Goal: Task Accomplishment & Management: Use online tool/utility

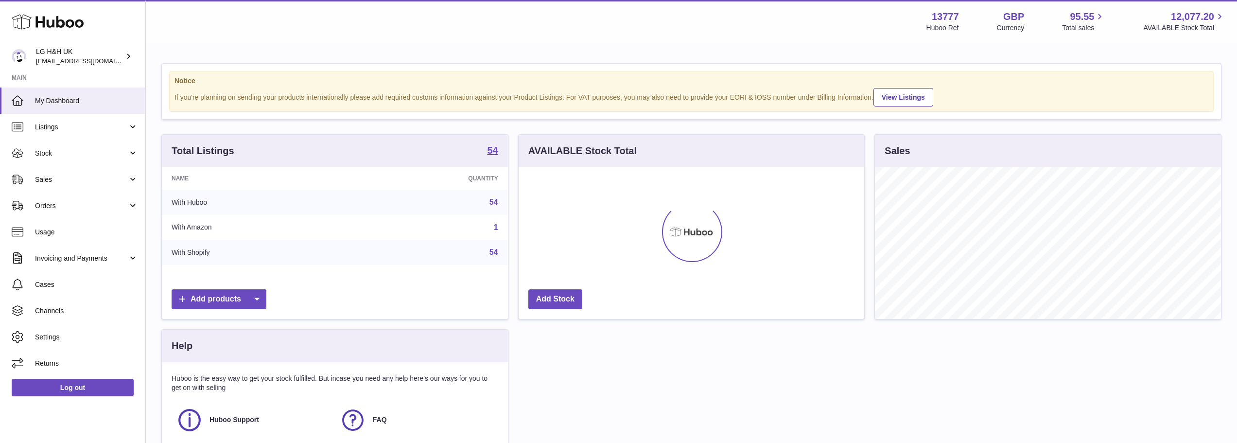
scroll to position [152, 345]
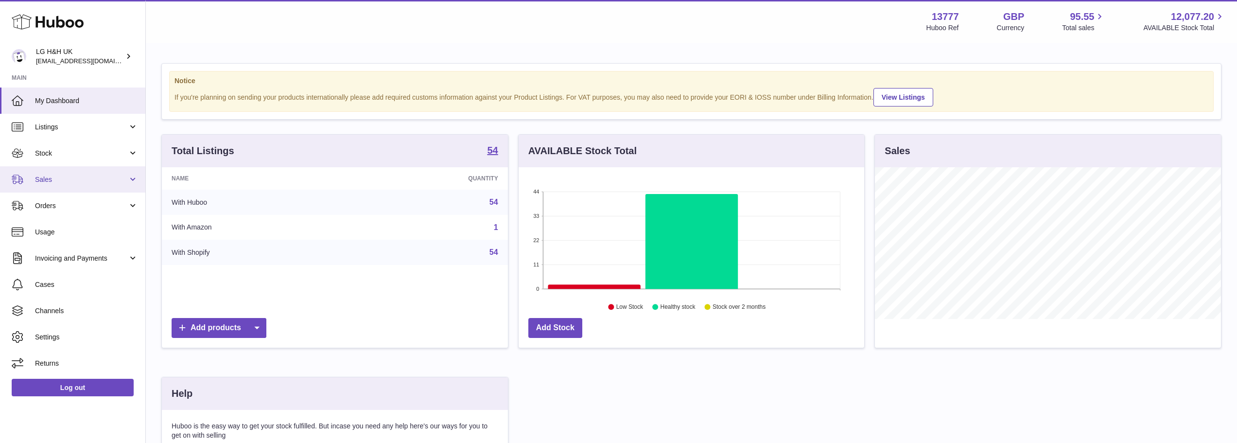
click at [95, 181] on span "Sales" at bounding box center [81, 179] width 93 height 9
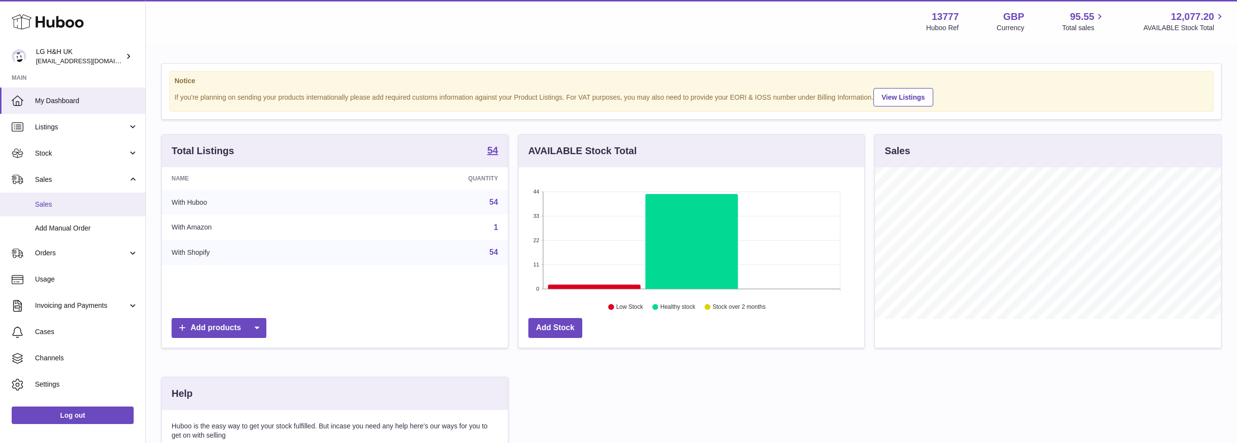
click at [75, 204] on span "Sales" at bounding box center [86, 204] width 103 height 9
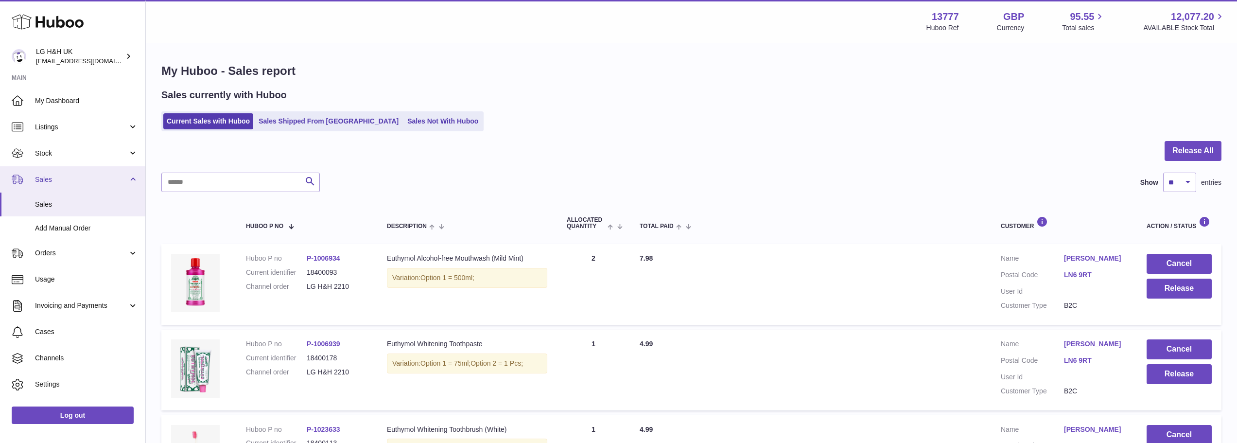
click at [88, 173] on link "Sales" at bounding box center [72, 179] width 145 height 26
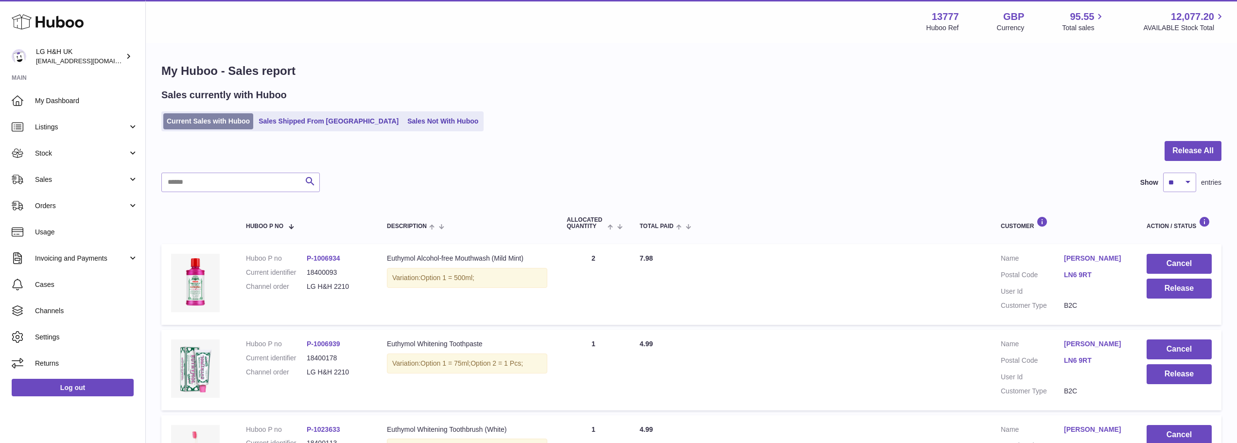
click at [212, 122] on link "Current Sales with Huboo" at bounding box center [208, 121] width 90 height 16
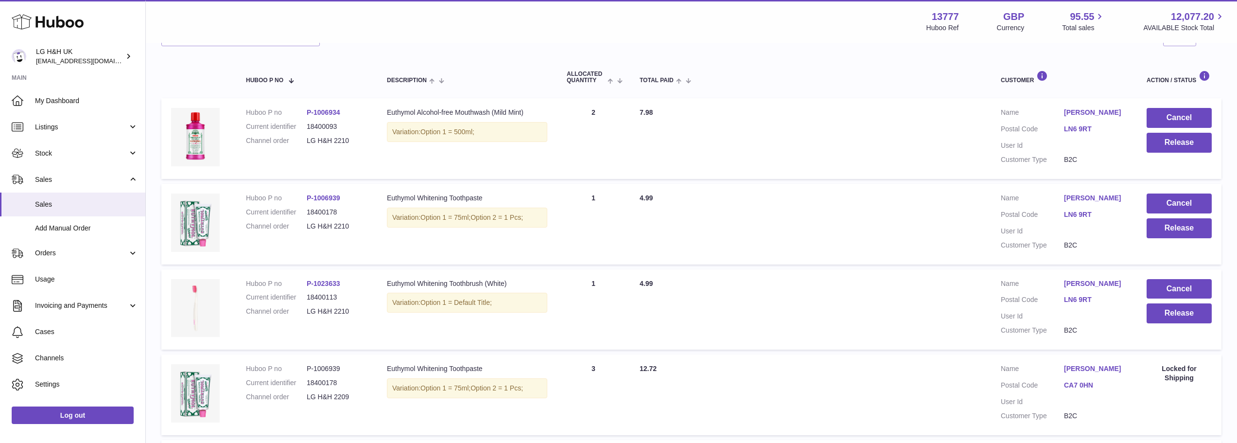
scroll to position [97, 0]
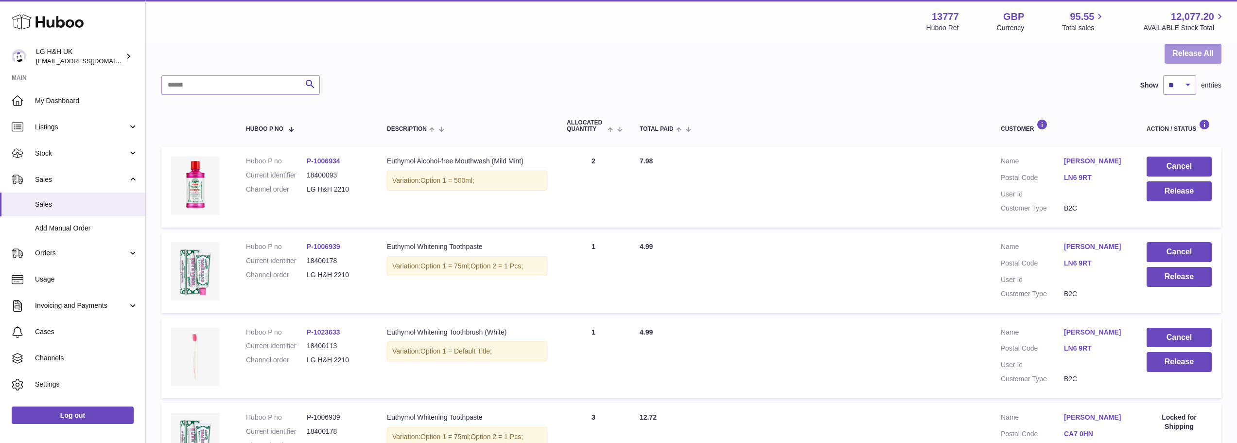
click at [1188, 48] on button "Release All" at bounding box center [1192, 54] width 57 height 20
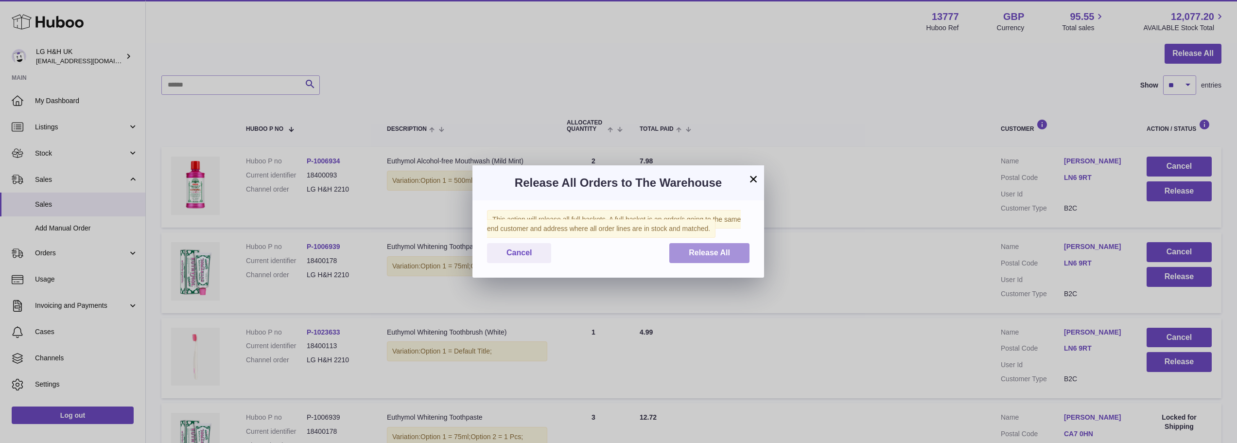
click at [725, 252] on span "Release All" at bounding box center [708, 252] width 41 height 8
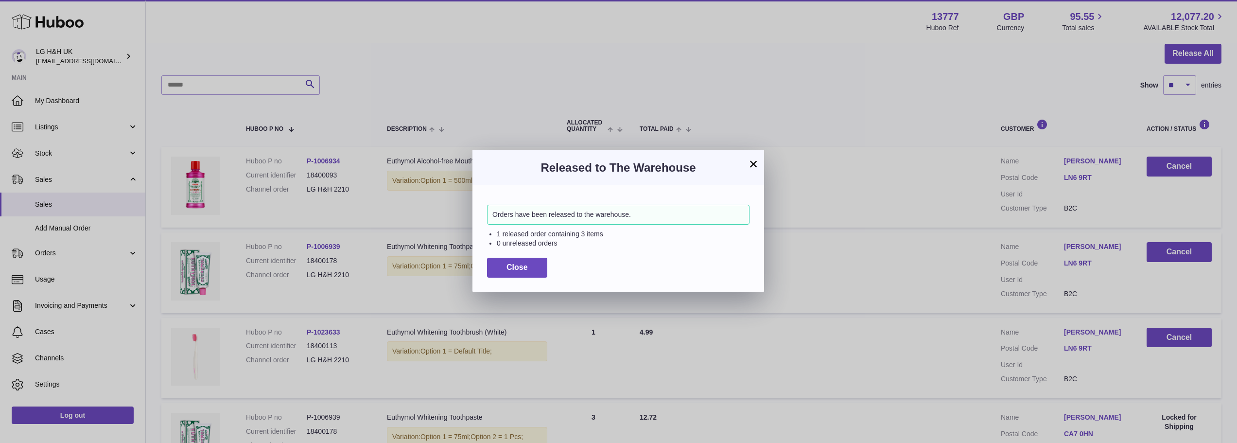
click at [753, 165] on button "×" at bounding box center [753, 164] width 12 height 12
